Goal: Navigation & Orientation: Go to known website

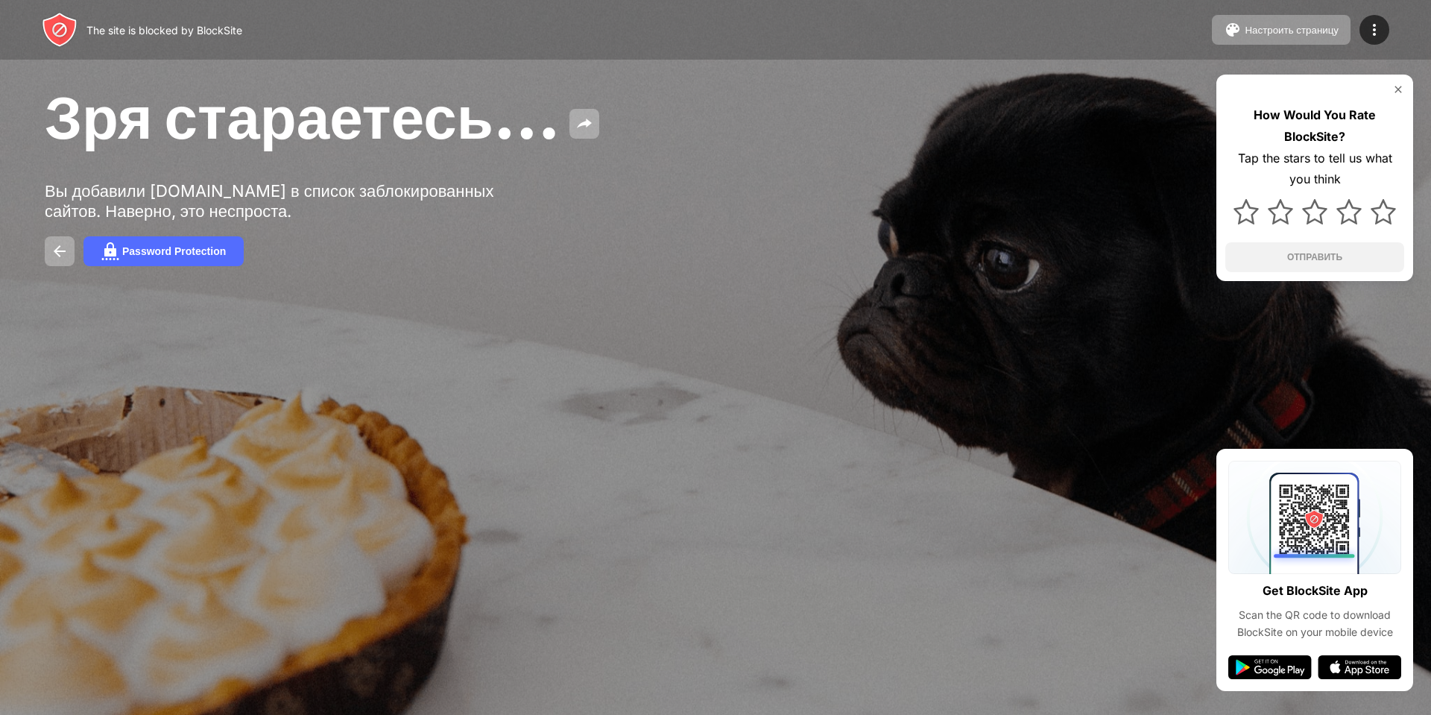
click at [1395, 83] on img at bounding box center [1398, 89] width 12 height 12
